Goal: Task Accomplishment & Management: Manage account settings

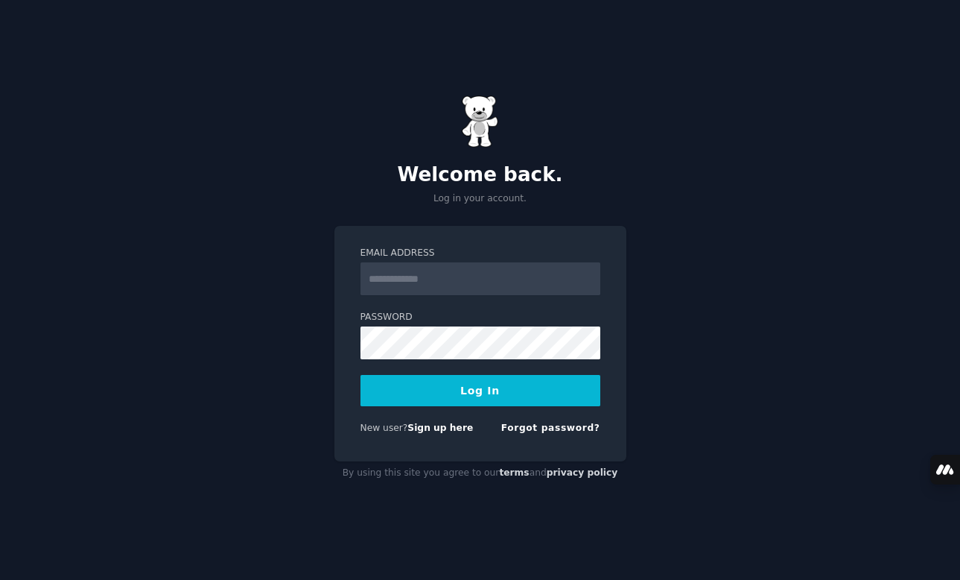
click at [434, 281] on input "Email Address" at bounding box center [481, 278] width 240 height 33
type input "**********"
click at [476, 392] on button "Log In" at bounding box center [481, 390] width 240 height 31
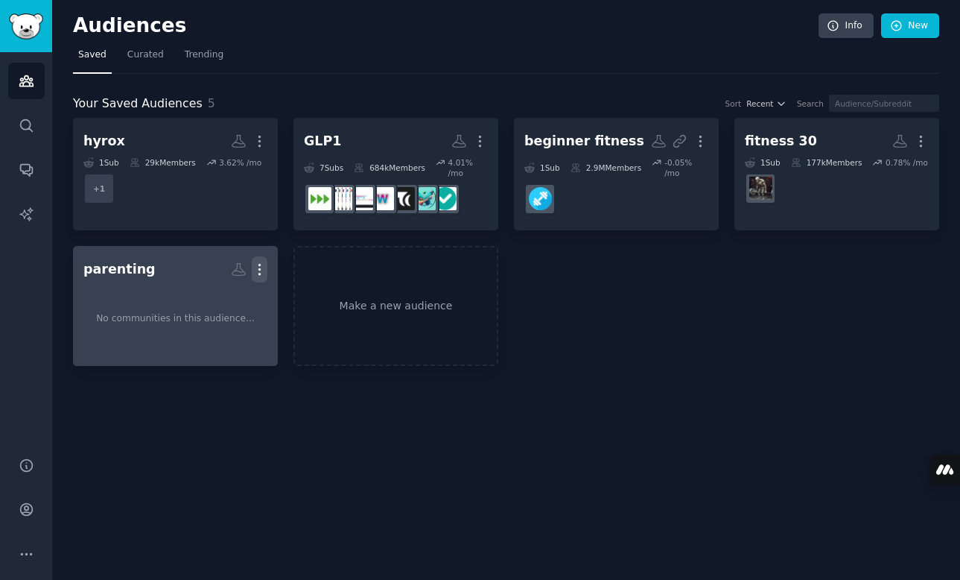
click at [262, 261] on icon "button" at bounding box center [260, 269] width 16 height 16
click at [221, 305] on p "Delete" at bounding box center [219, 301] width 34 height 16
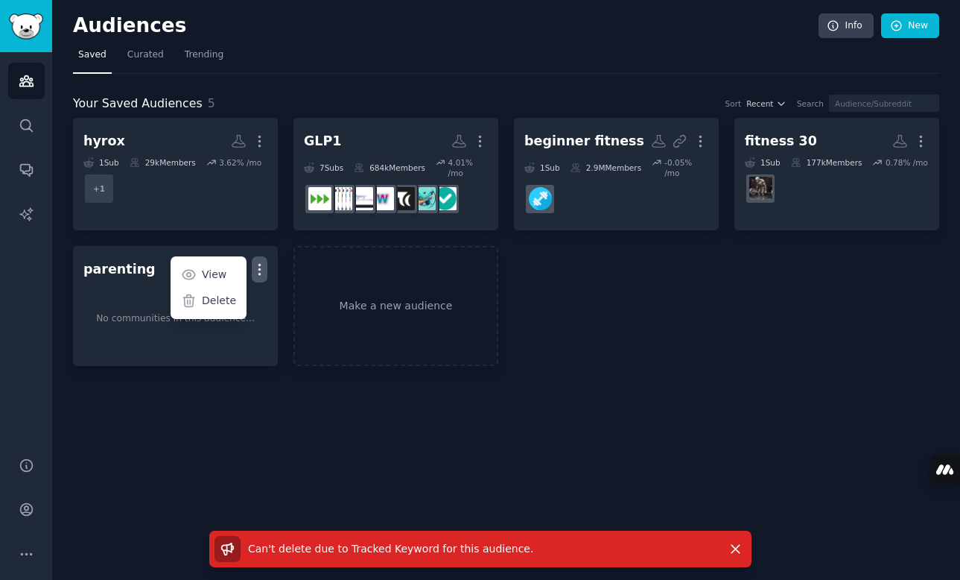
click at [407, 546] on span "Can't delete due to Tracked Keyword for this audience ." at bounding box center [390, 548] width 285 height 12
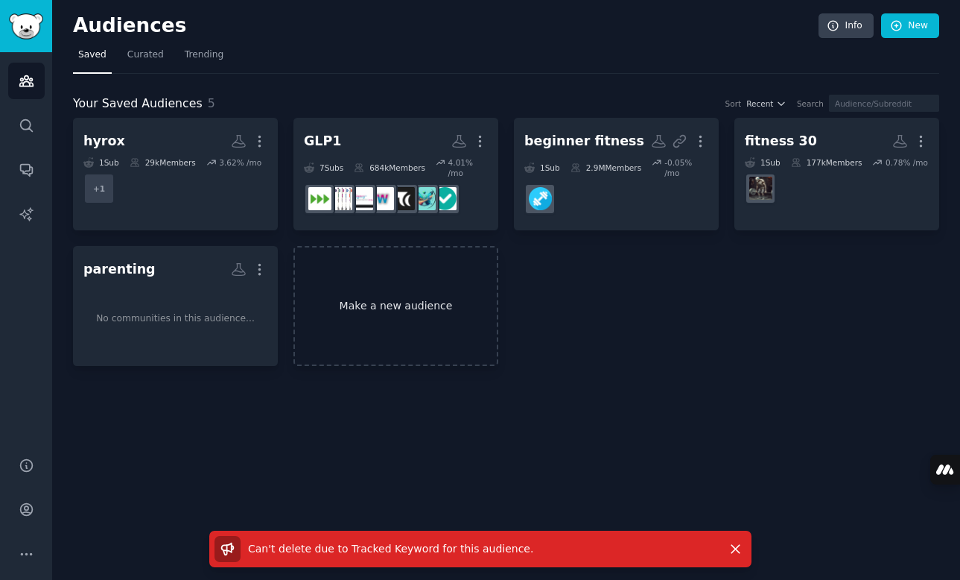
click at [395, 285] on link "Make a new audience" at bounding box center [396, 306] width 205 height 120
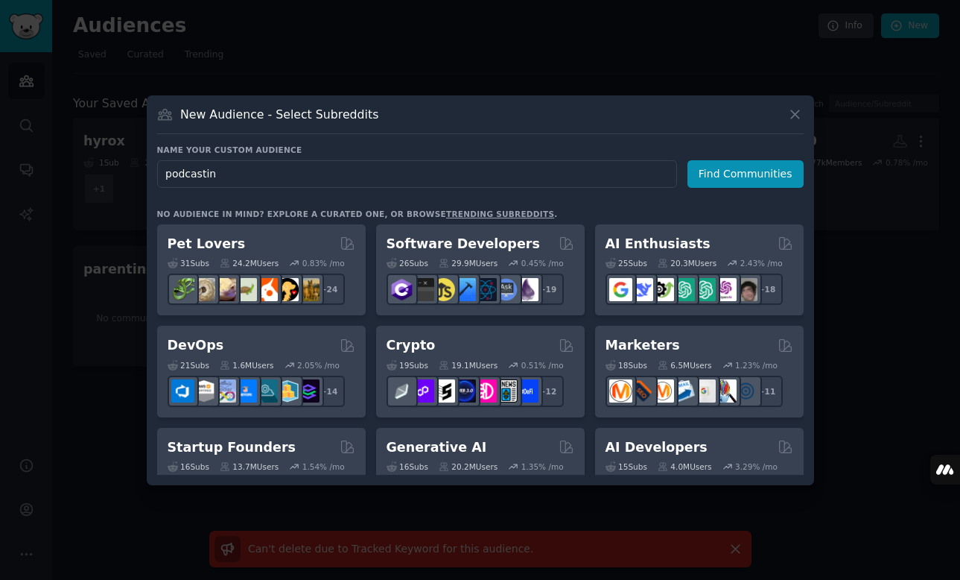
type input "podcasting"
click button "Find Communities" at bounding box center [746, 174] width 116 height 28
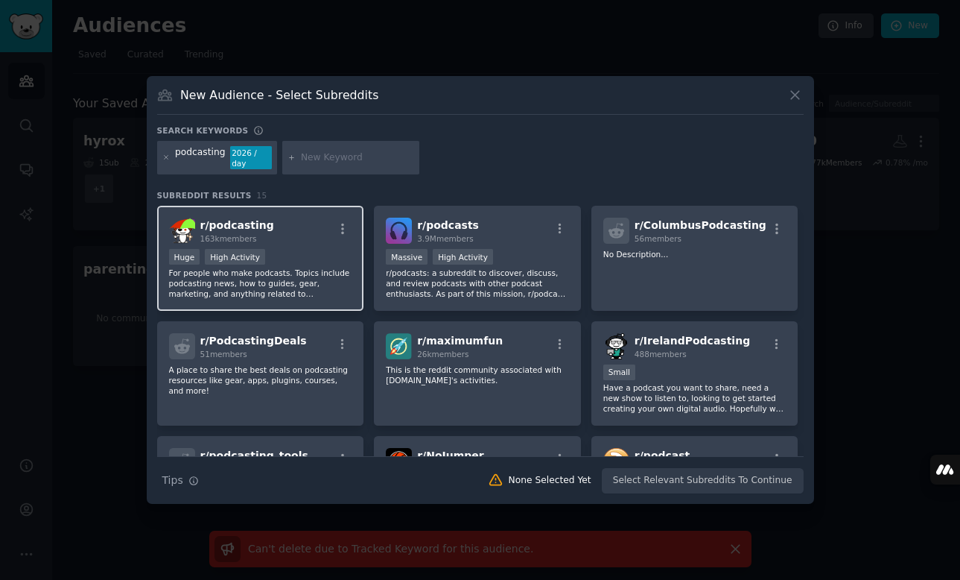
click at [291, 235] on div "r/ podcasting 163k members" at bounding box center [260, 231] width 183 height 26
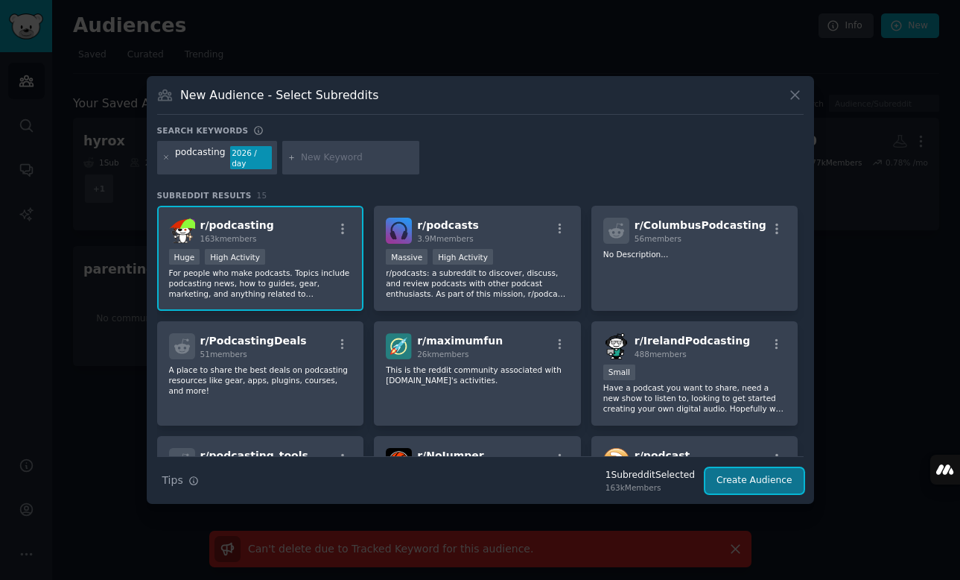
click at [777, 483] on button "Create Audience" at bounding box center [754, 480] width 98 height 25
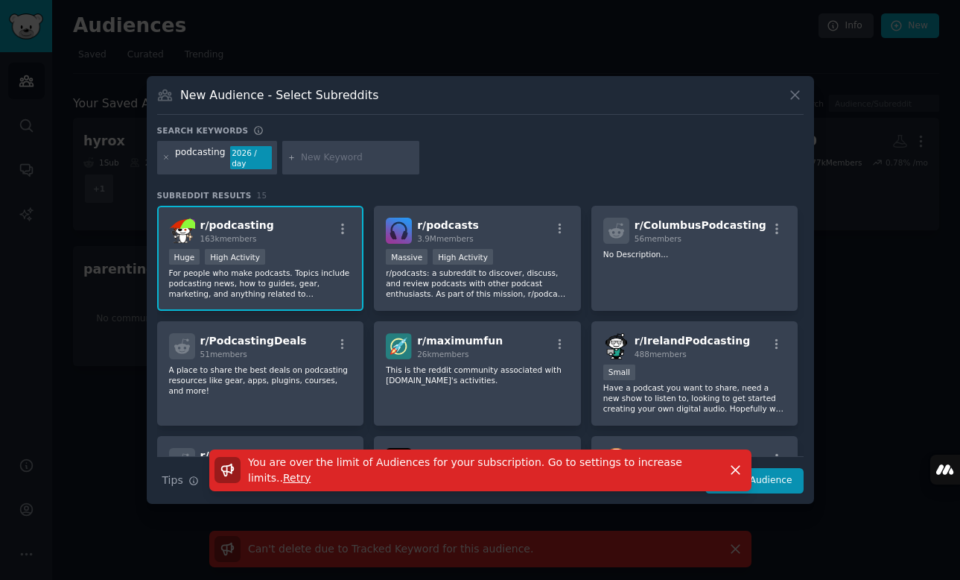
click at [810, 89] on div "New Audience - Select Subreddits Search keywords podcasting 2026 / day Subreddi…" at bounding box center [480, 290] width 667 height 428
click at [797, 90] on icon at bounding box center [795, 95] width 16 height 16
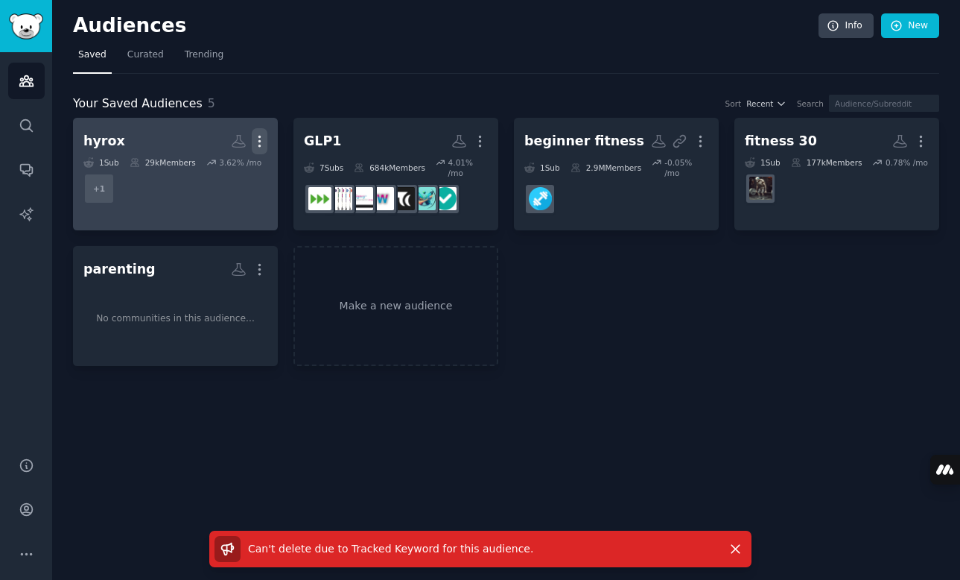
click at [261, 139] on icon "button" at bounding box center [260, 141] width 16 height 16
click at [219, 170] on p "Delete" at bounding box center [219, 173] width 34 height 16
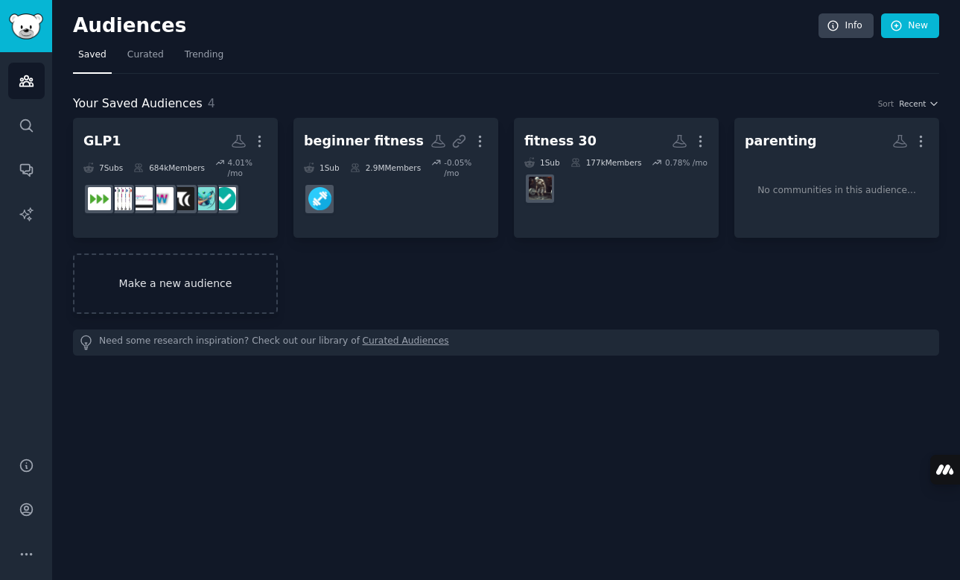
click at [195, 283] on link "Make a new audience" at bounding box center [175, 283] width 205 height 60
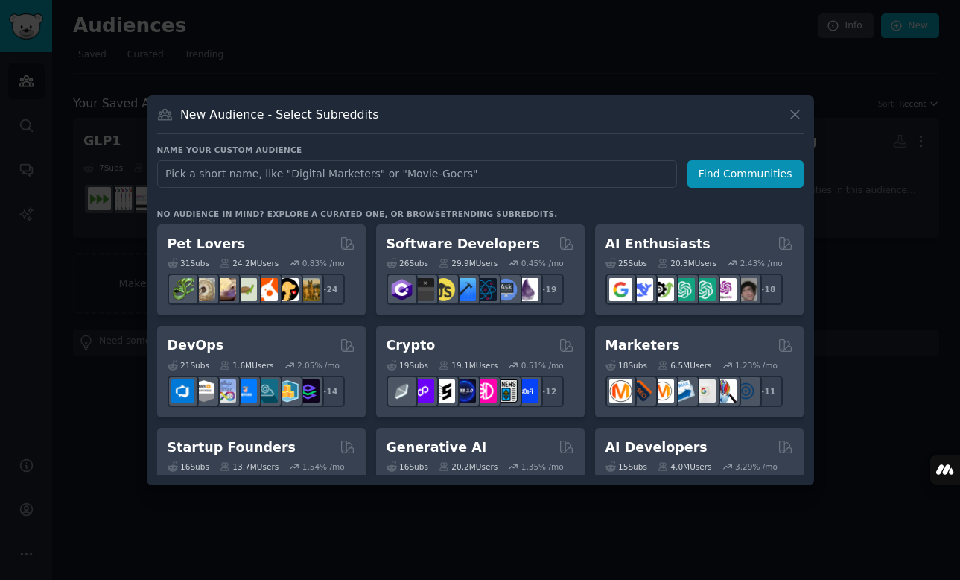
type input "["
type input "podcasting"
click button "Find Communities" at bounding box center [746, 174] width 116 height 28
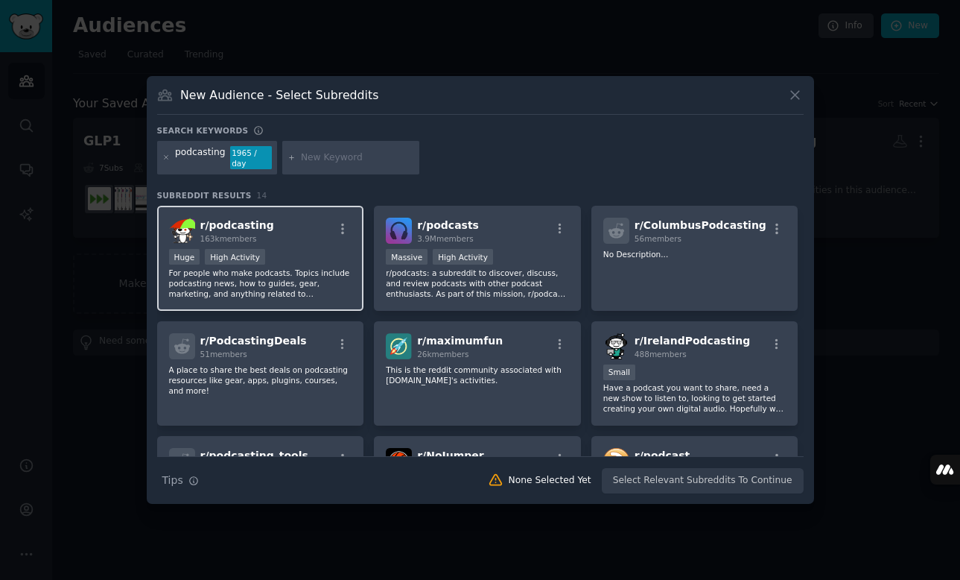
click at [296, 218] on div "r/ podcasting 163k members" at bounding box center [260, 231] width 183 height 26
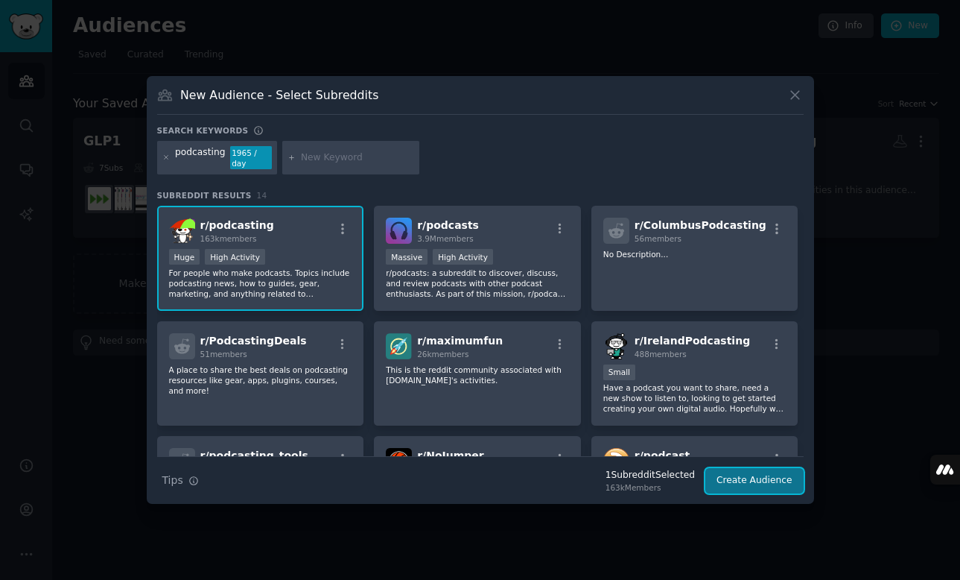
click at [777, 474] on button "Create Audience" at bounding box center [754, 480] width 98 height 25
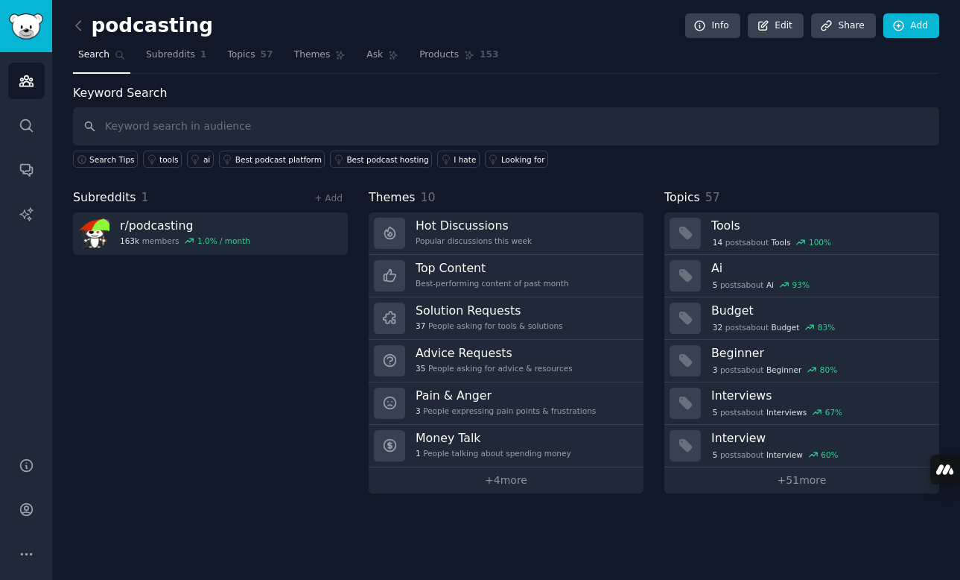
click at [256, 291] on div "Subreddits 1 + Add r/ podcasting 163k members 1.0 % / month" at bounding box center [210, 340] width 275 height 305
click at [252, 55] on span "Topics" at bounding box center [241, 54] width 28 height 13
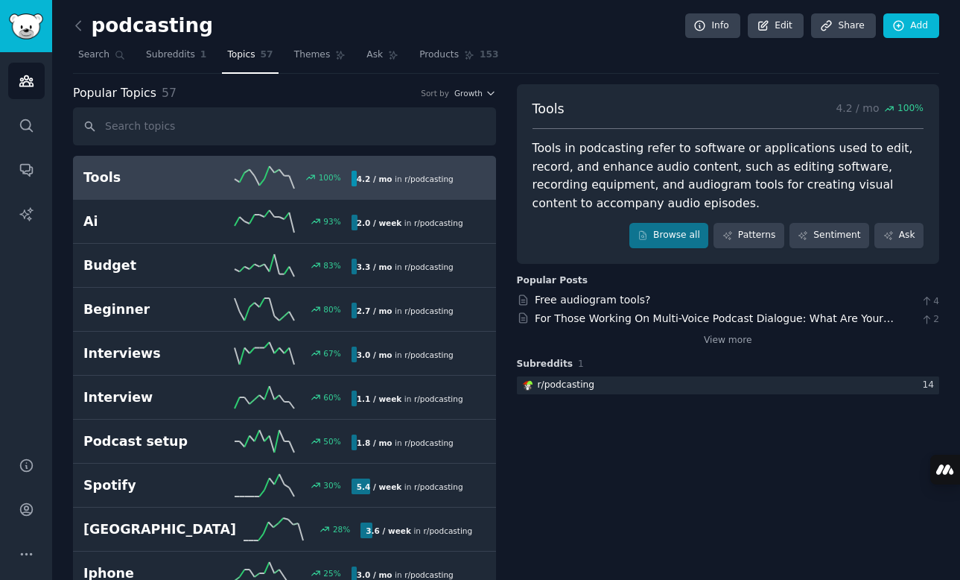
click at [183, 185] on h2 "Tools" at bounding box center [150, 177] width 134 height 19
click at [303, 48] on span "Themes" at bounding box center [312, 54] width 37 height 13
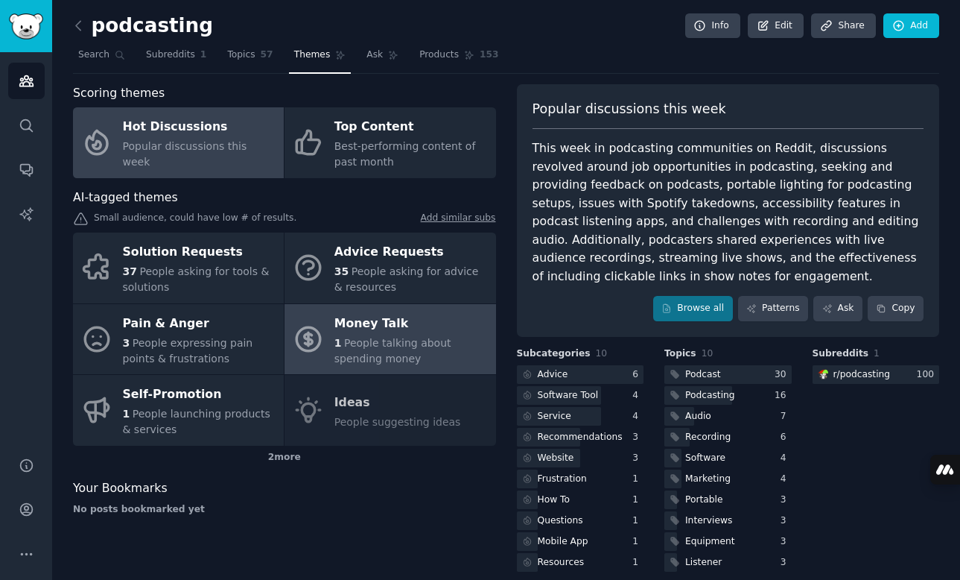
click at [324, 336] on link "Money Talk 1 People talking about spending money" at bounding box center [390, 339] width 211 height 71
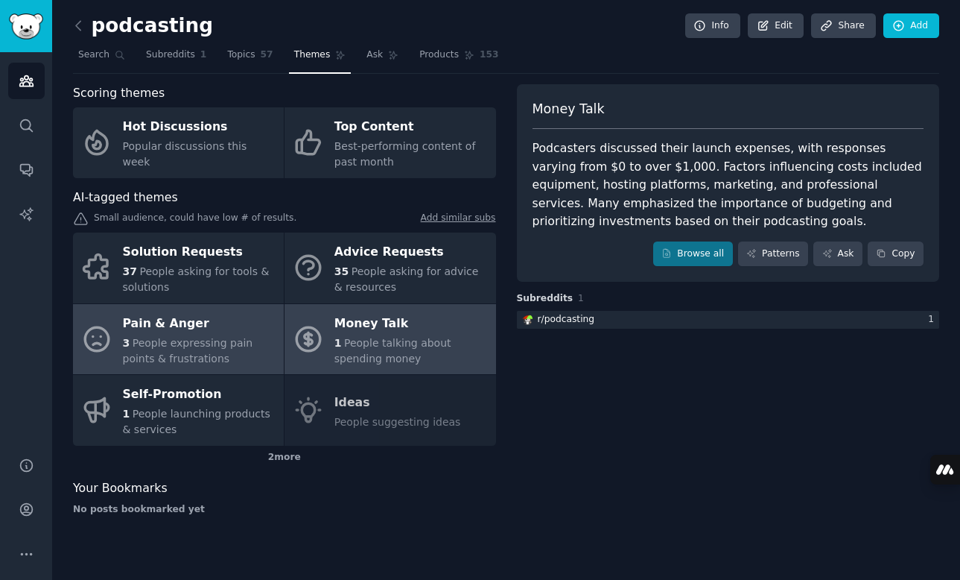
click at [235, 315] on div "Pain & Anger" at bounding box center [199, 323] width 153 height 24
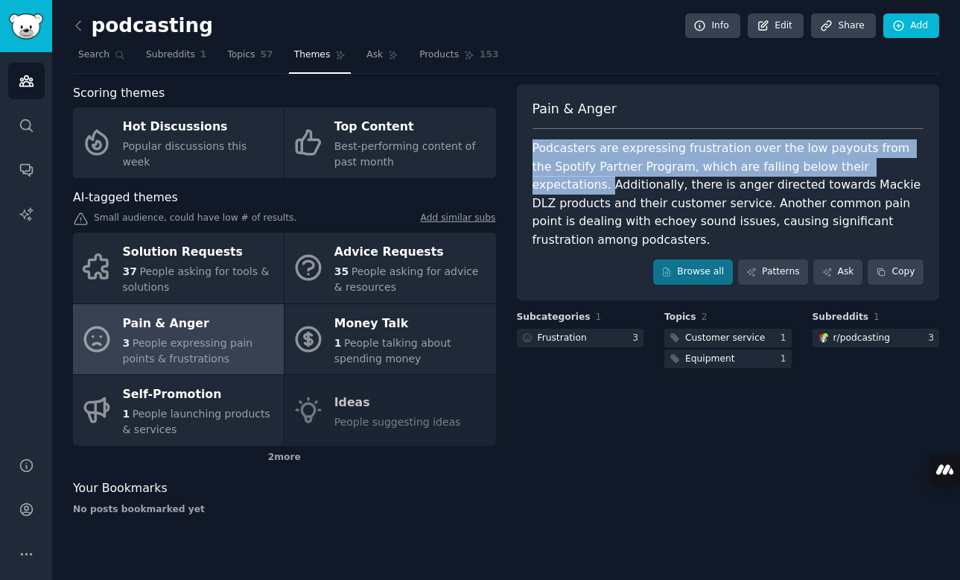
drag, startPoint x: 533, startPoint y: 145, endPoint x: 907, endPoint y: 162, distance: 375.1
click at [907, 162] on div "Podcasters are expressing frustration over the low payouts from the Spotify Par…" at bounding box center [729, 194] width 392 height 110
copy div "Podcasters are expressing frustration over the low payouts from the Spotify Par…"
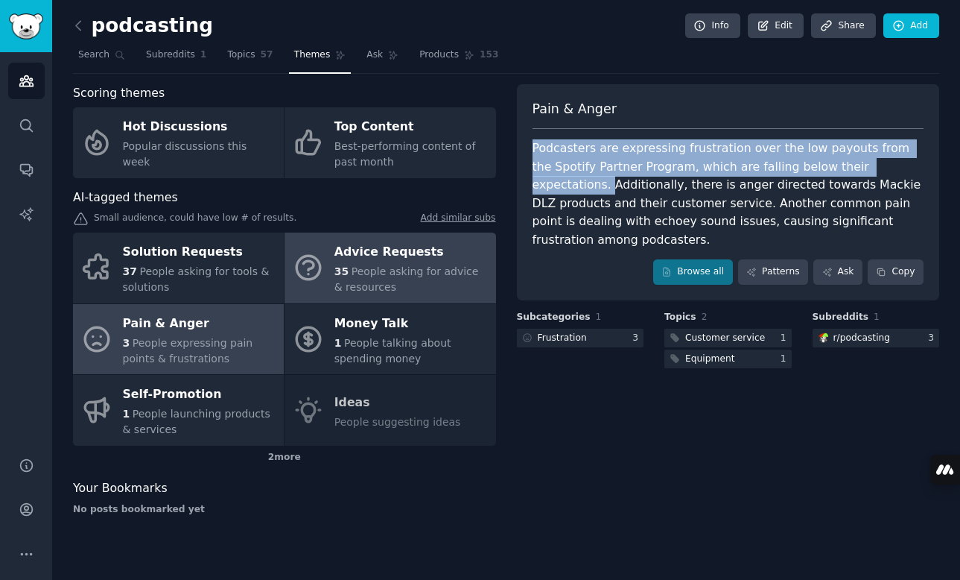
click at [374, 275] on span "People asking for advice & resources" at bounding box center [406, 279] width 145 height 28
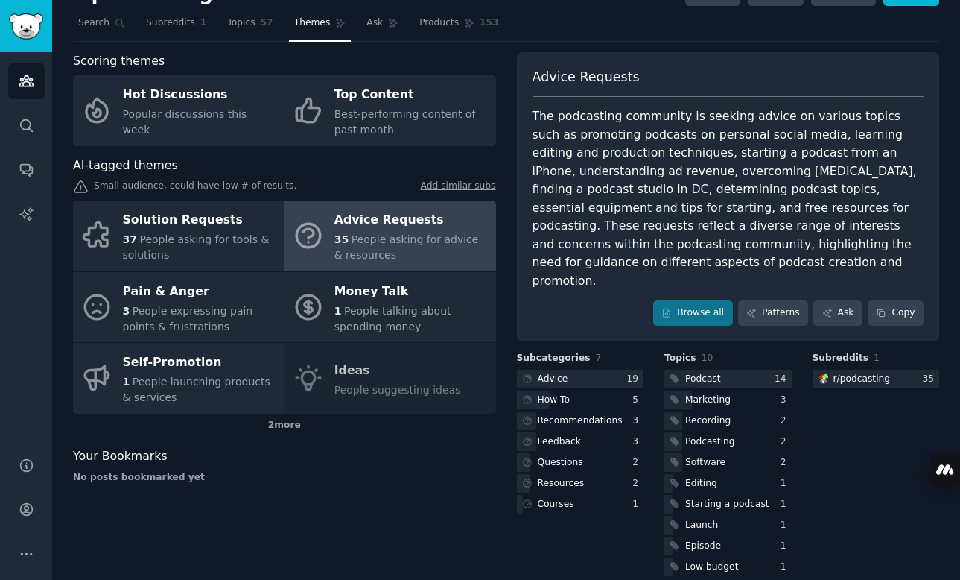
scroll to position [34, 0]
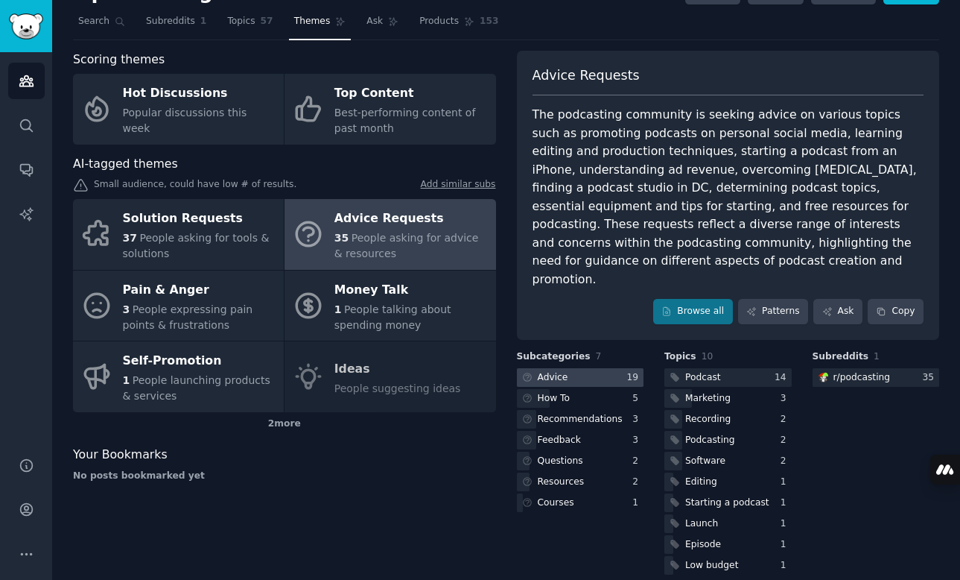
click at [576, 368] on div at bounding box center [580, 377] width 127 height 19
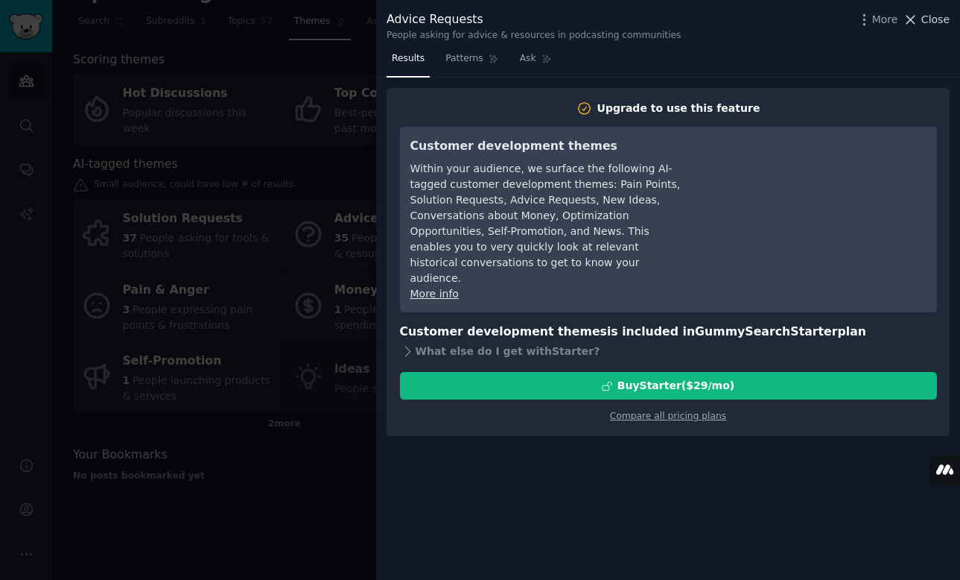
click at [928, 19] on span "Close" at bounding box center [936, 20] width 28 height 16
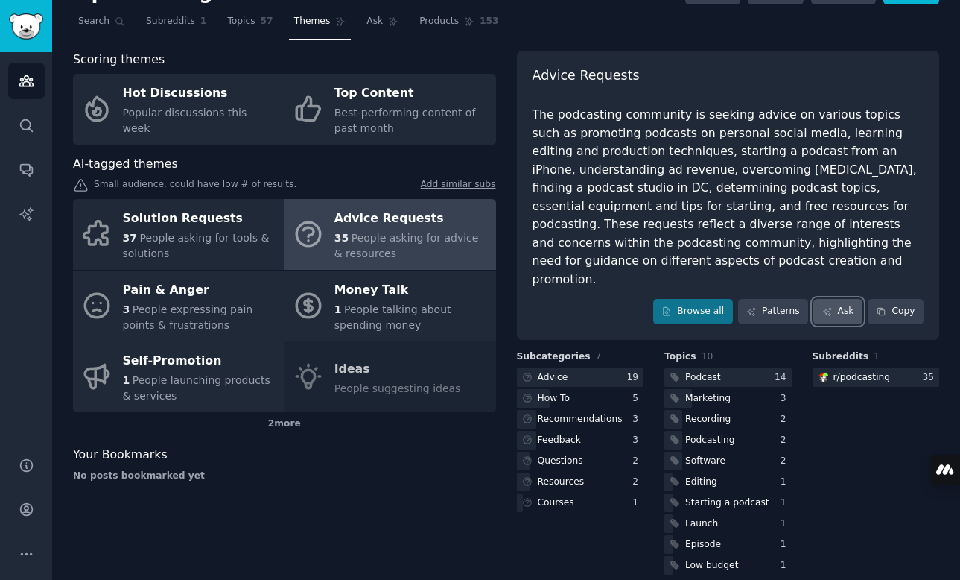
click at [837, 299] on link "Ask" at bounding box center [838, 311] width 49 height 25
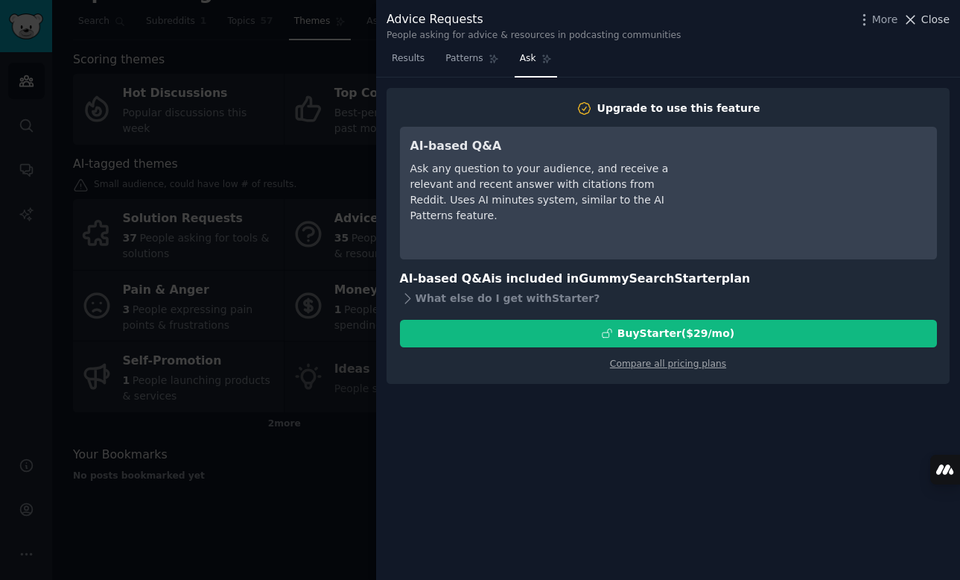
click at [942, 13] on span "Close" at bounding box center [936, 20] width 28 height 16
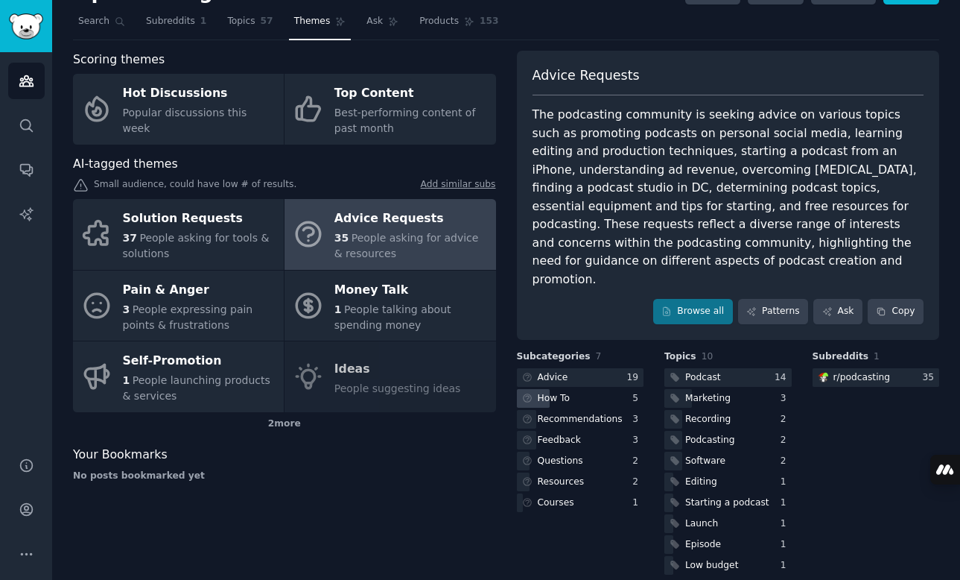
click at [609, 389] on div "How To" at bounding box center [580, 398] width 127 height 19
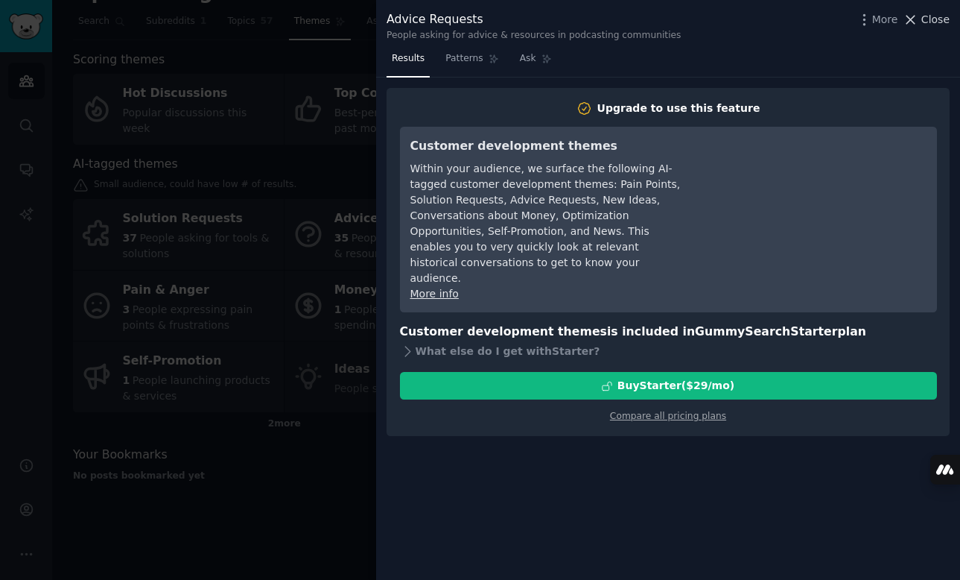
click at [930, 17] on span "Close" at bounding box center [936, 20] width 28 height 16
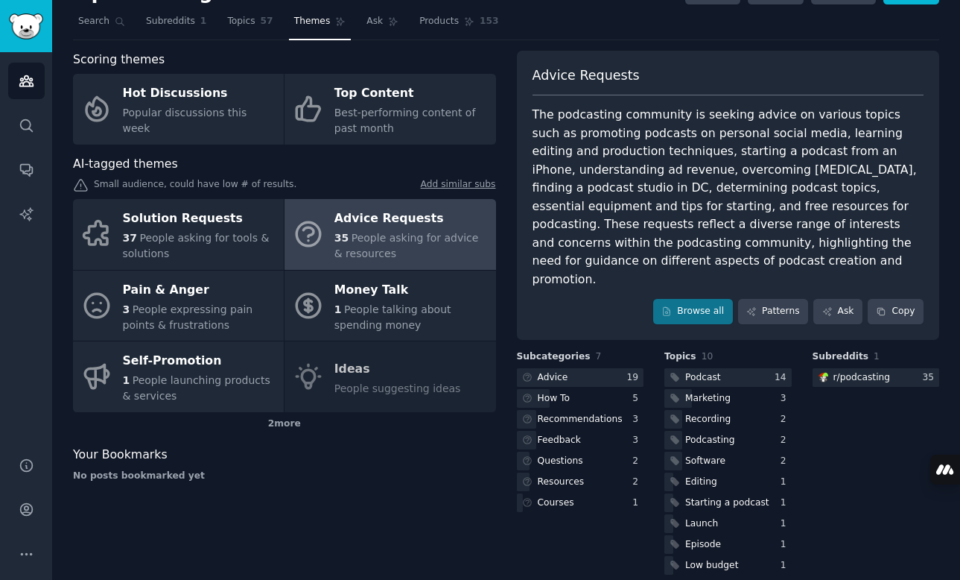
click at [396, 230] on div "35 People asking for advice & resources" at bounding box center [410, 245] width 153 height 31
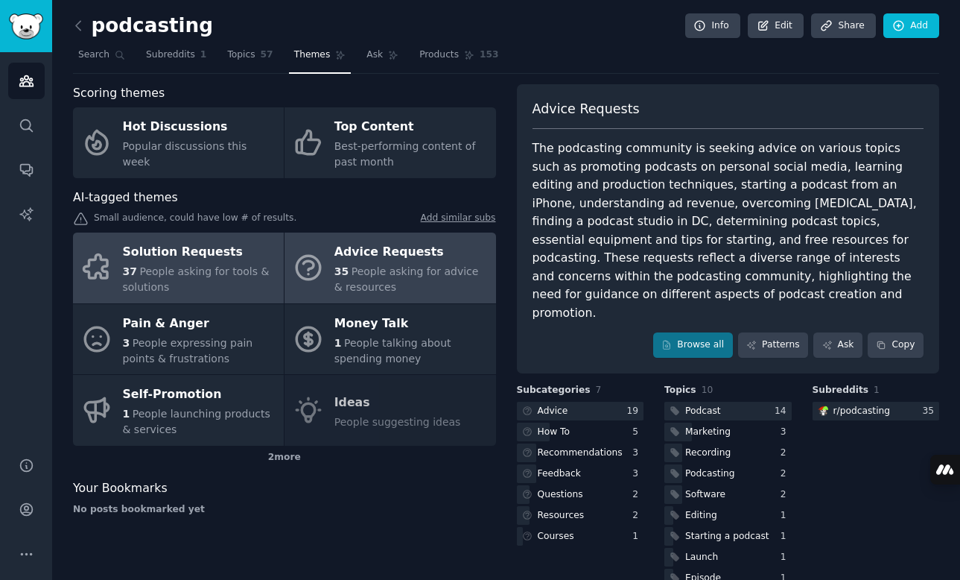
click at [205, 236] on link "Solution Requests 37 People asking for tools & solutions" at bounding box center [178, 267] width 211 height 71
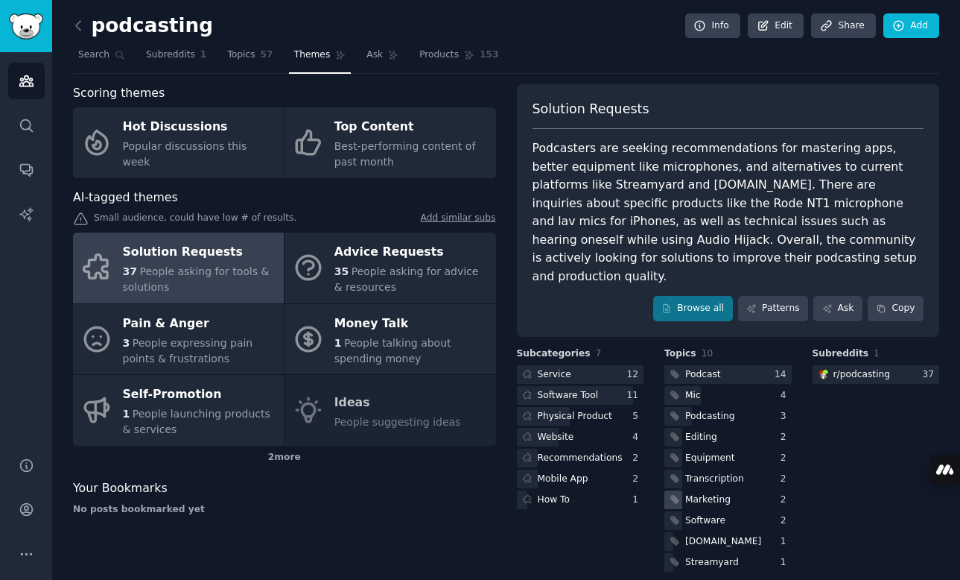
click at [708, 493] on div "Marketing" at bounding box center [707, 499] width 45 height 13
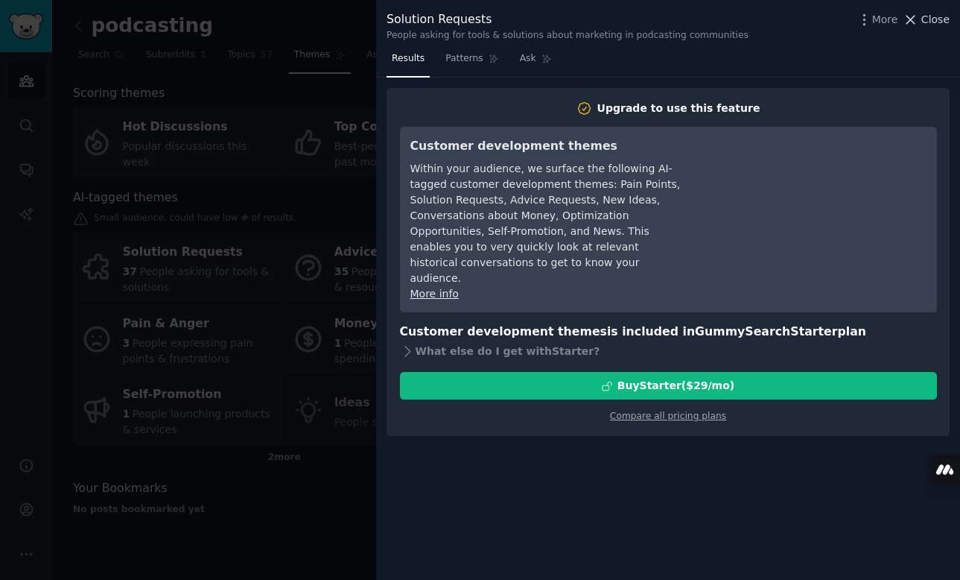
click at [935, 25] on span "Close" at bounding box center [936, 20] width 28 height 16
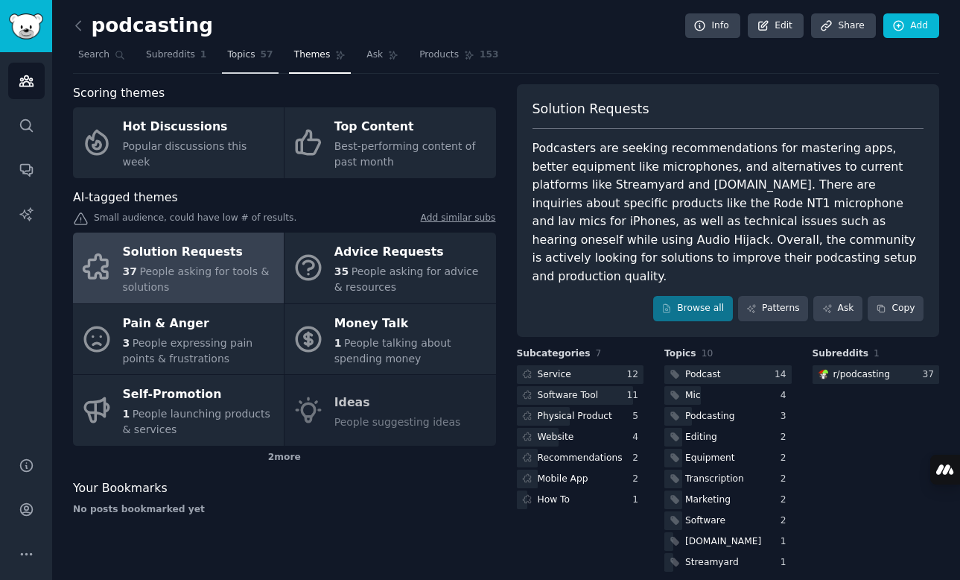
click at [253, 49] on link "Topics 57" at bounding box center [250, 58] width 56 height 31
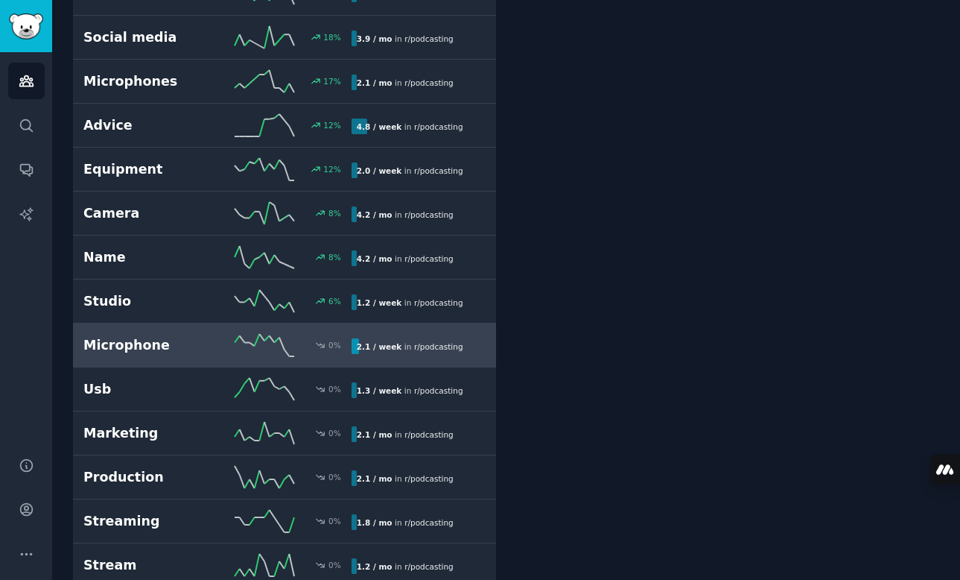
scroll to position [626, 0]
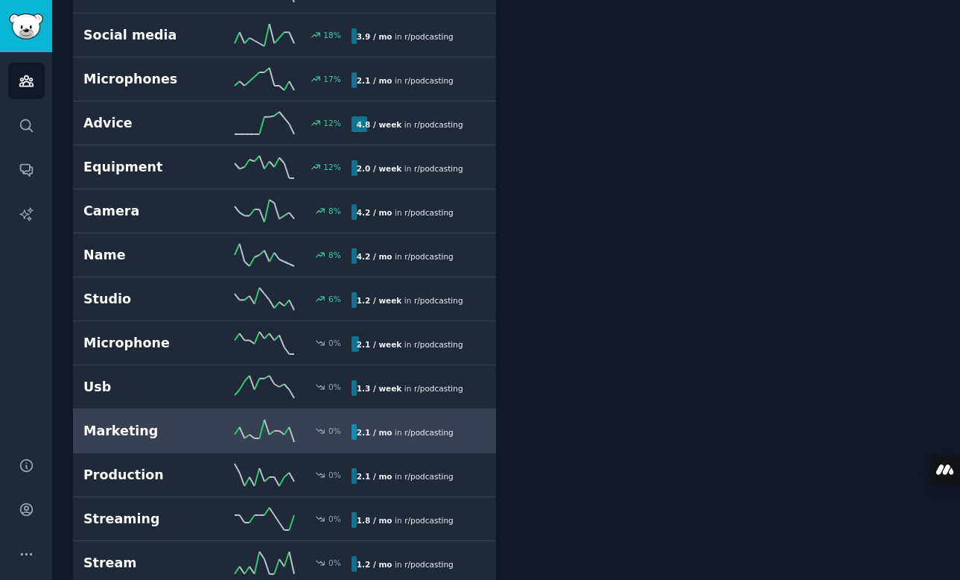
click at [165, 437] on h2 "Marketing" at bounding box center [150, 431] width 134 height 19
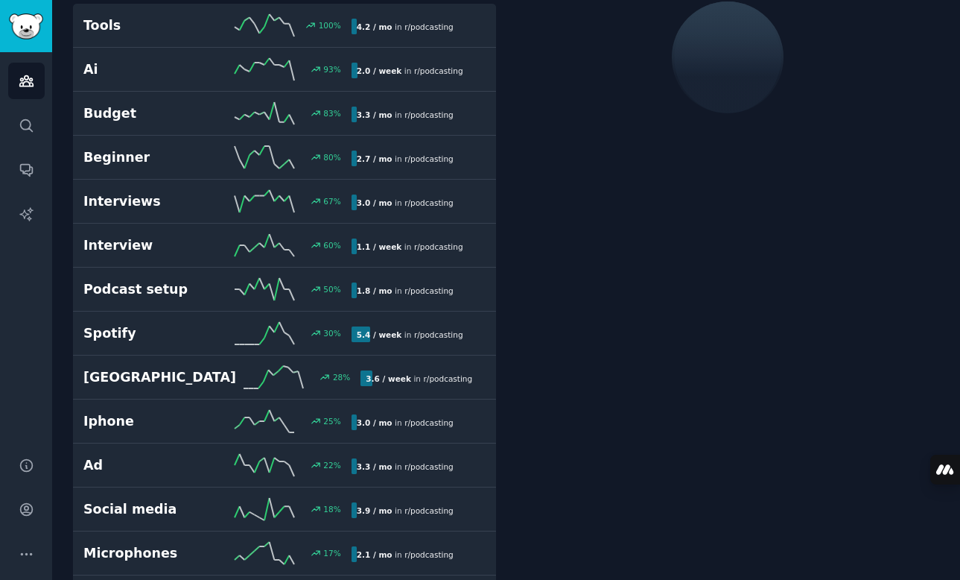
scroll to position [84, 0]
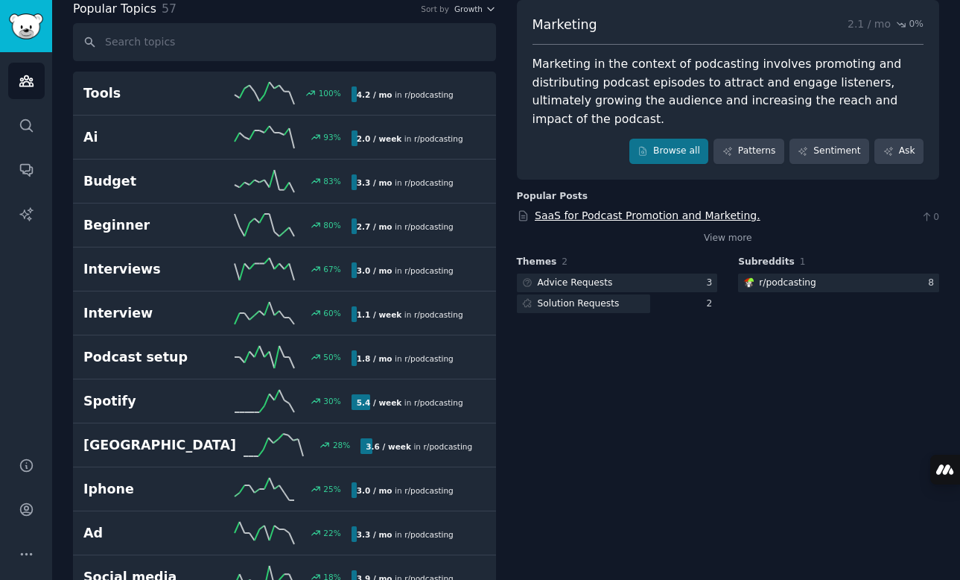
click at [661, 217] on link "SaaS for Podcast Promotion and Marketing." at bounding box center [648, 215] width 226 height 12
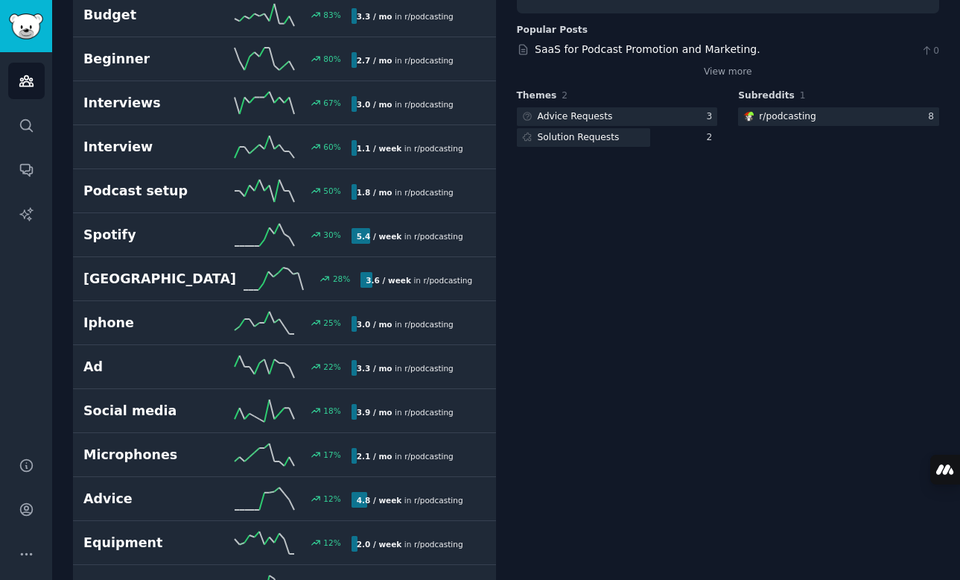
scroll to position [0, 0]
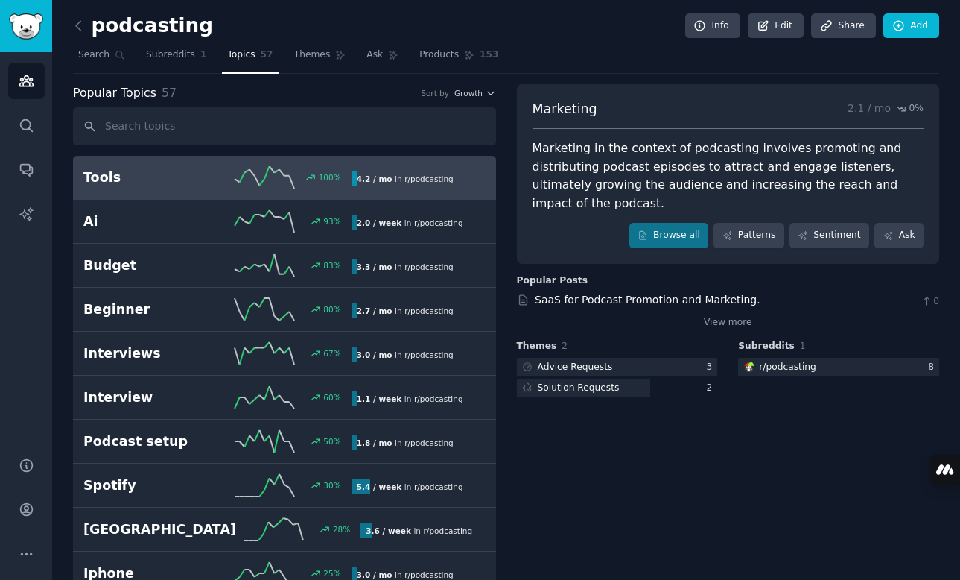
click at [175, 180] on h2 "Tools" at bounding box center [150, 177] width 134 height 19
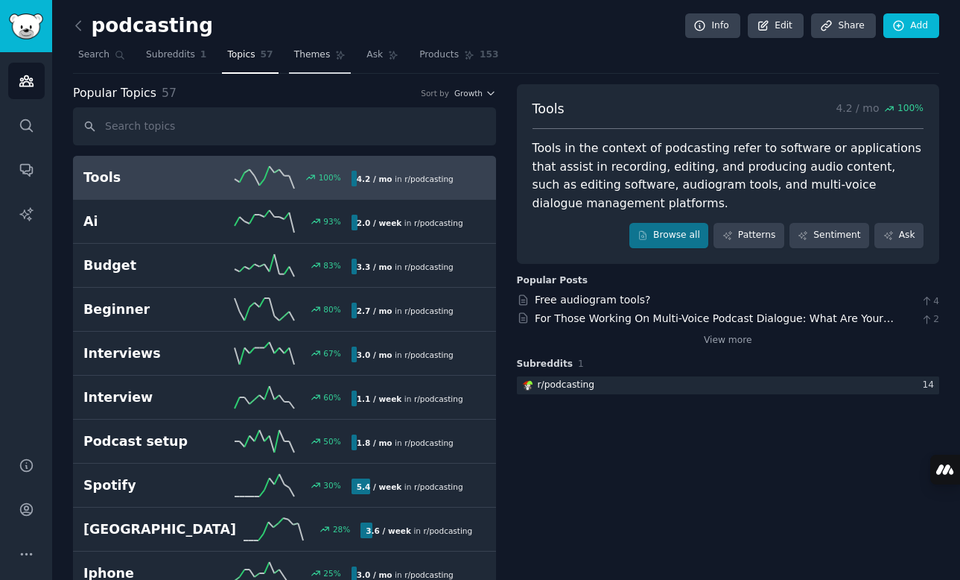
click at [311, 57] on span "Themes" at bounding box center [312, 54] width 37 height 13
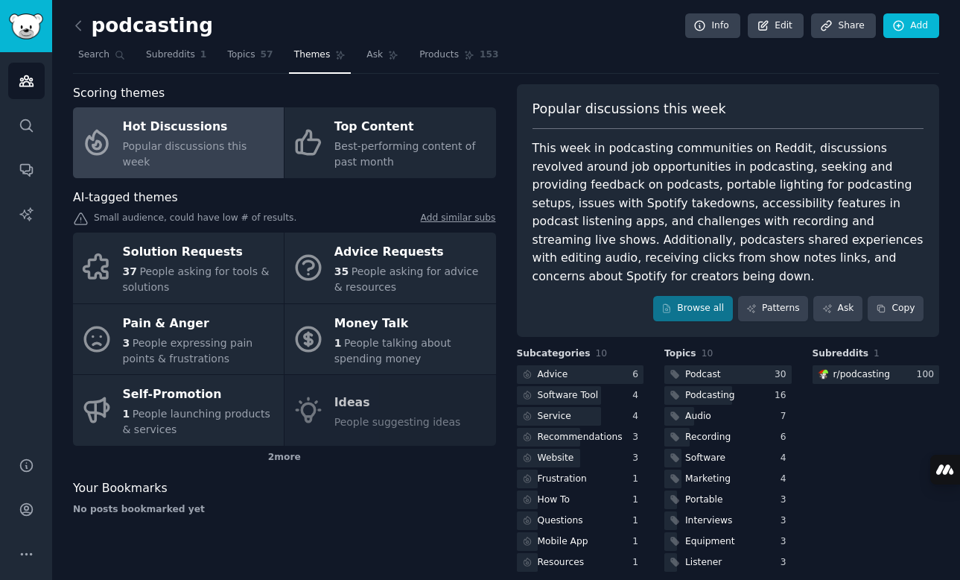
click at [366, 430] on div "Solution Requests 37 People asking for tools & solutions Advice Requests 35 Peo…" at bounding box center [284, 338] width 423 height 213
click at [289, 452] on div "2 more" at bounding box center [284, 457] width 423 height 24
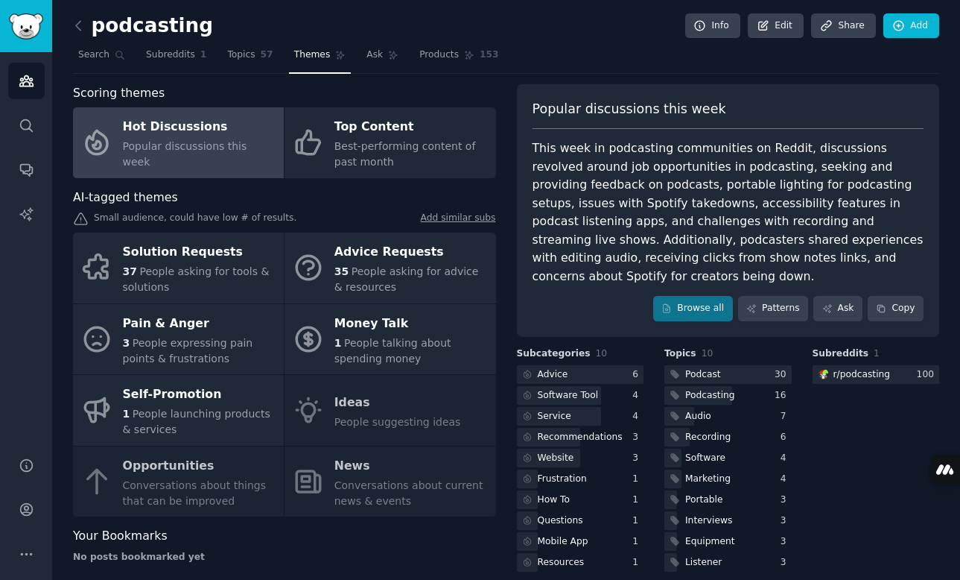
scroll to position [15, 0]
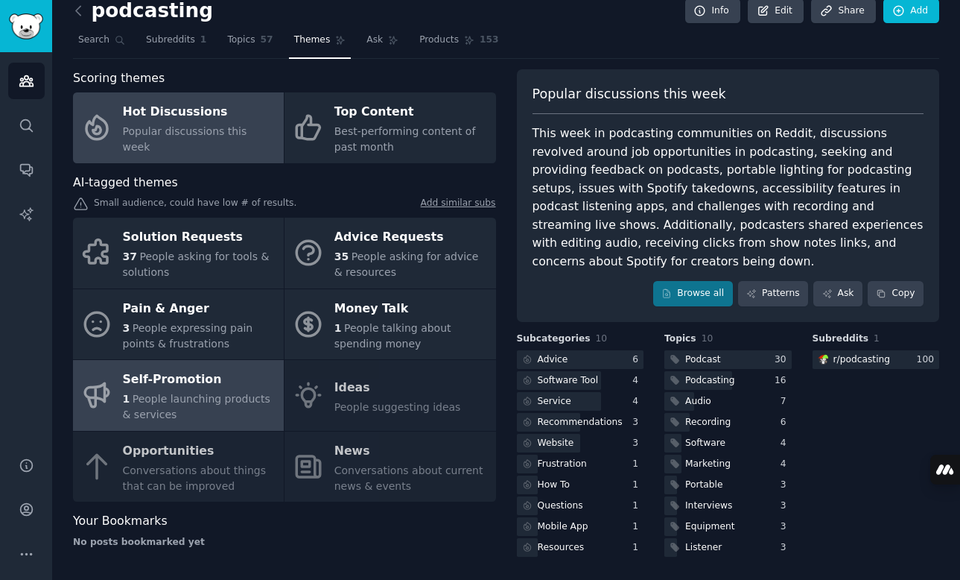
click at [218, 388] on div "Self-Promotion" at bounding box center [199, 380] width 153 height 24
